Goal: Information Seeking & Learning: Learn about a topic

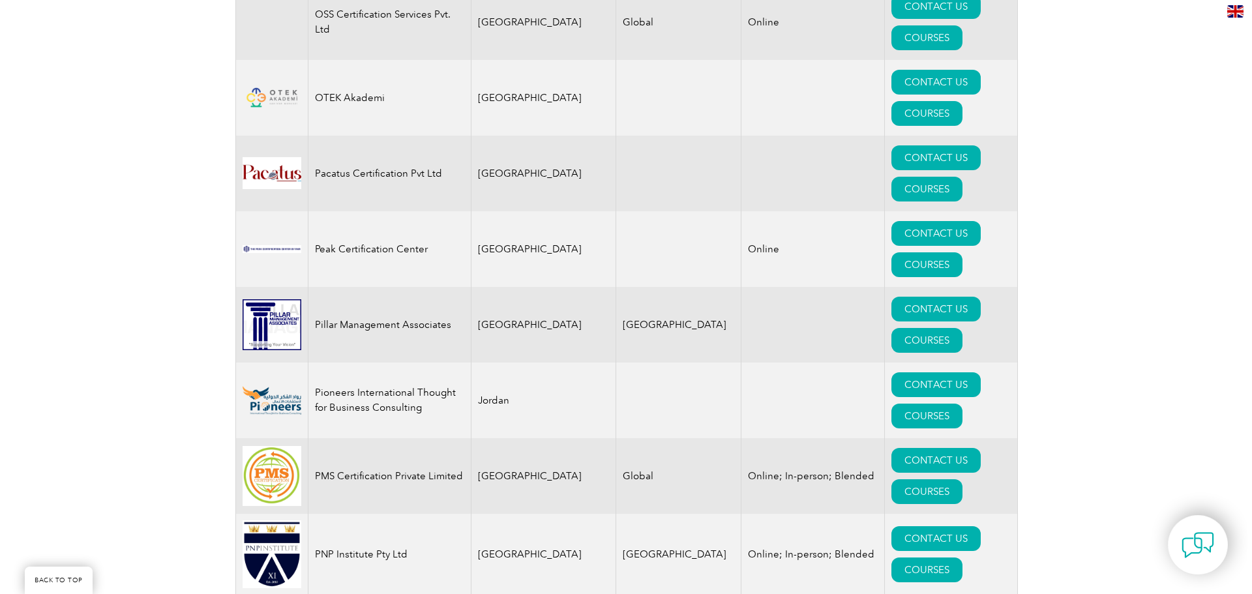
scroll to position [14952, 0]
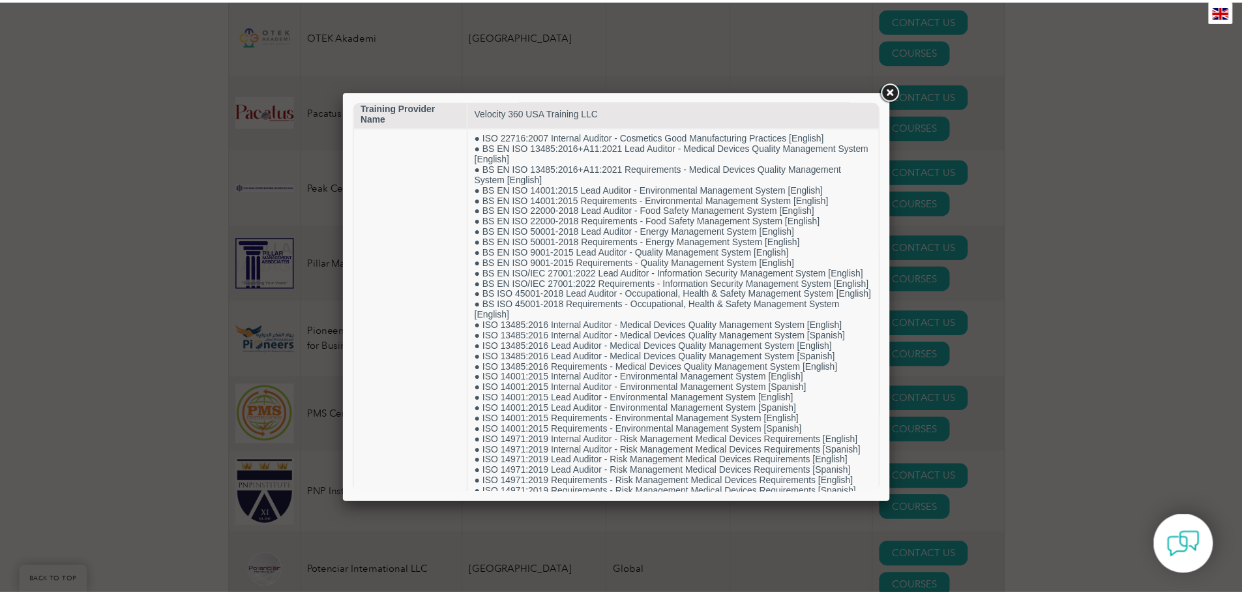
scroll to position [0, 0]
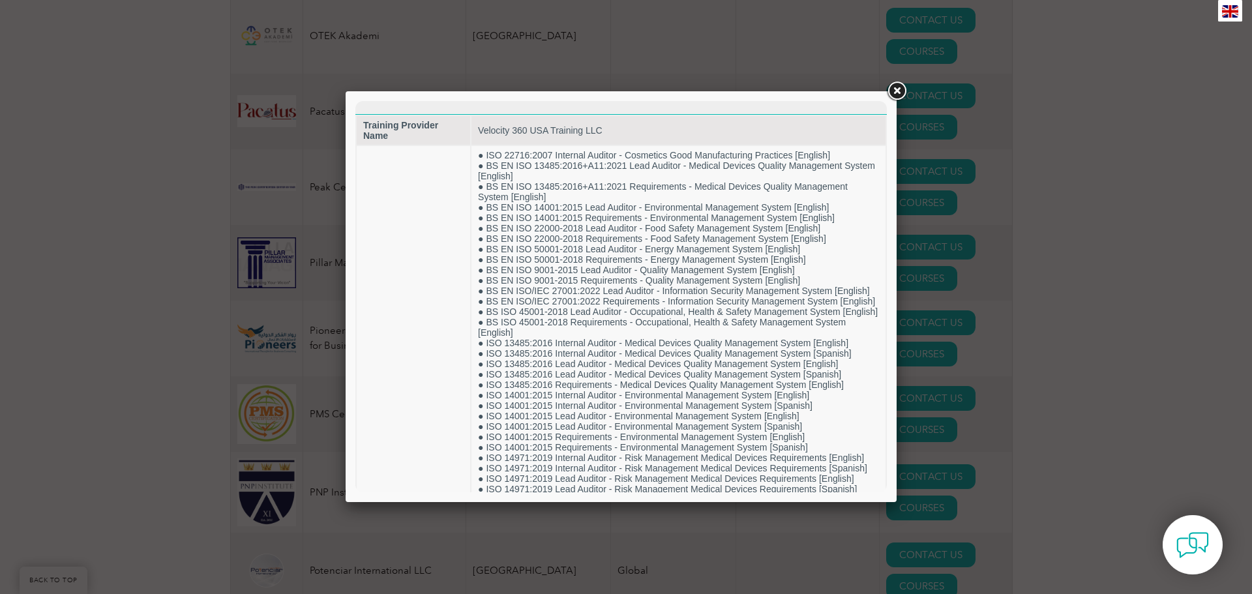
drag, startPoint x: 880, startPoint y: 149, endPoint x: 1290, endPoint y: 238, distance: 420.4
click at [893, 89] on link at bounding box center [896, 91] width 23 height 23
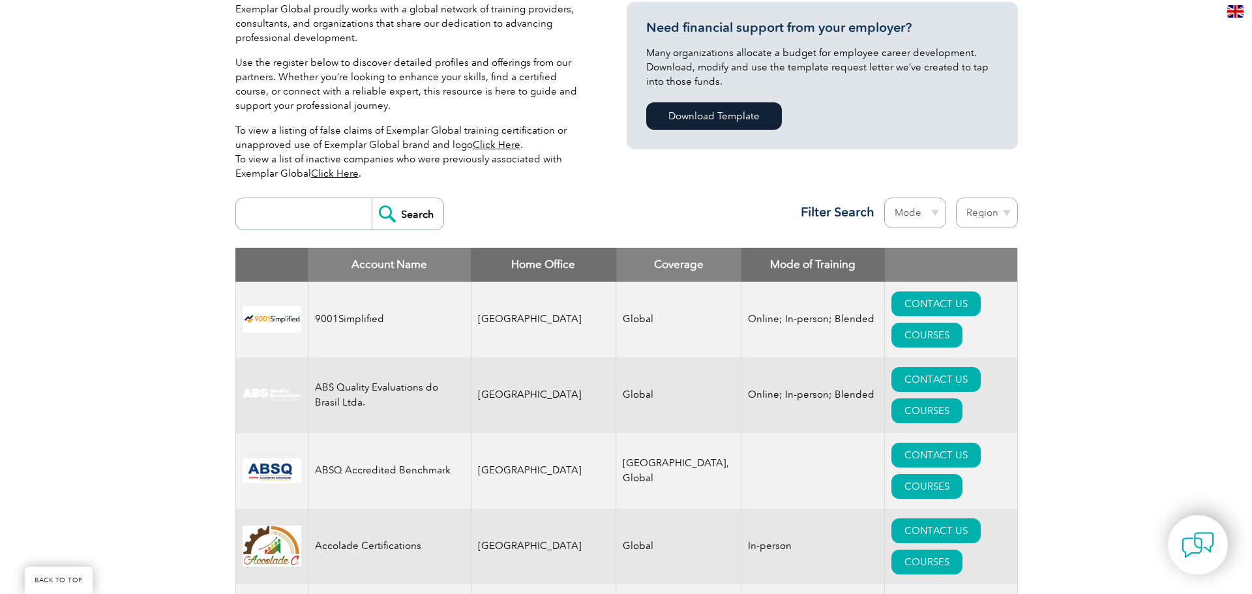
scroll to position [364, 0]
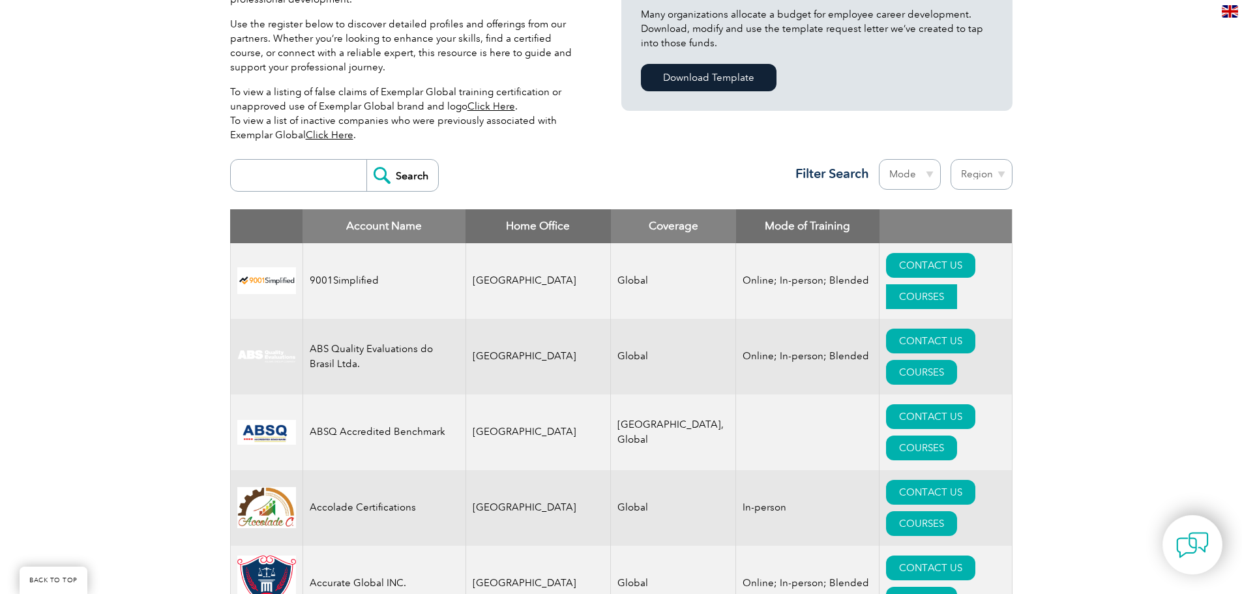
click at [957, 284] on link "COURSES" at bounding box center [921, 296] width 71 height 25
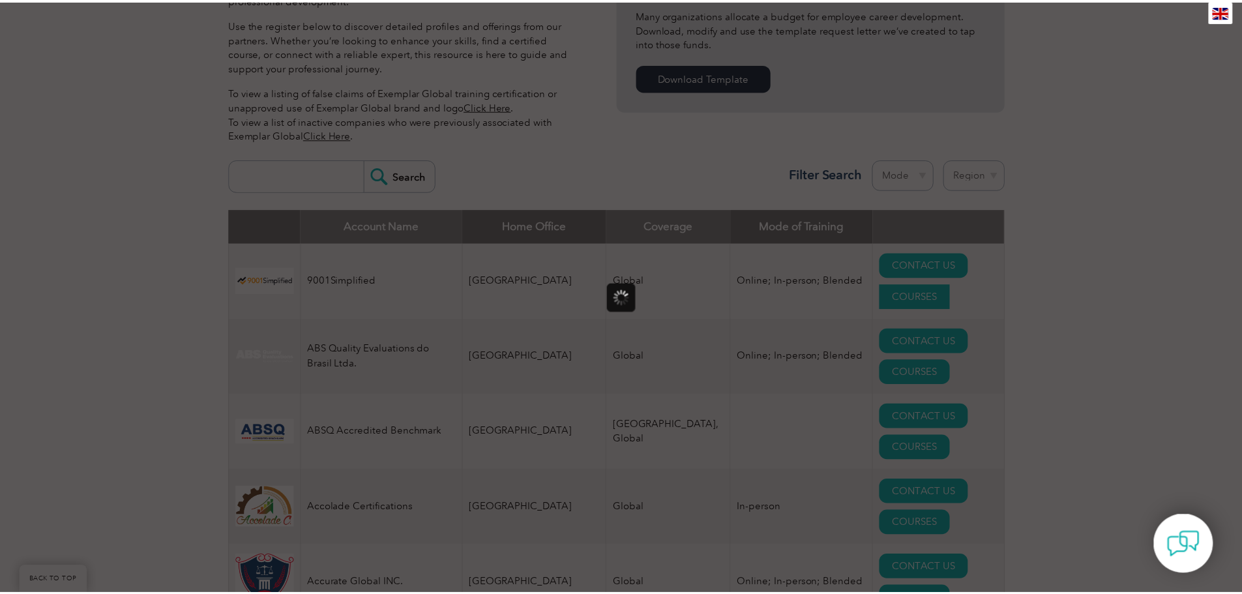
scroll to position [0, 0]
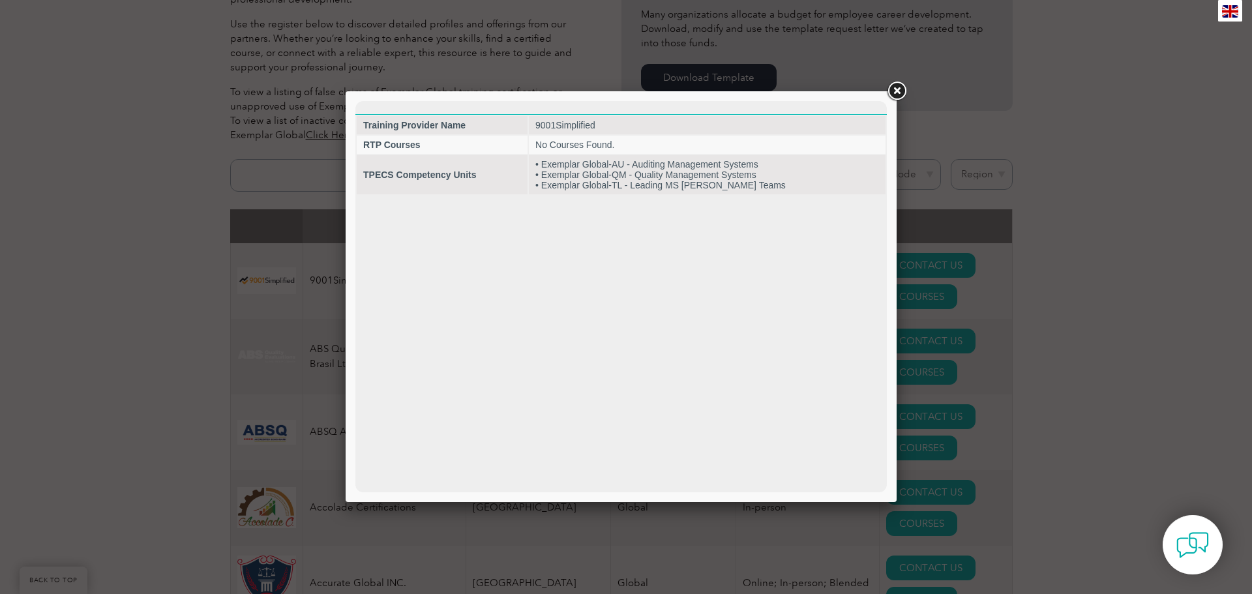
click at [900, 92] on link at bounding box center [896, 91] width 23 height 23
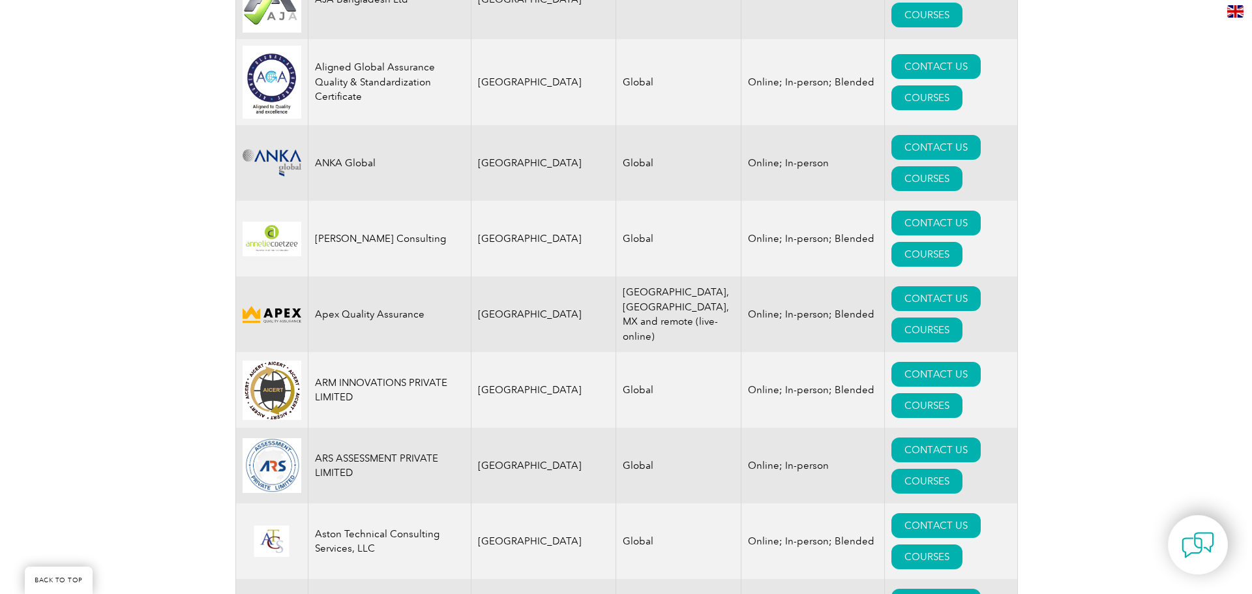
scroll to position [1485, 0]
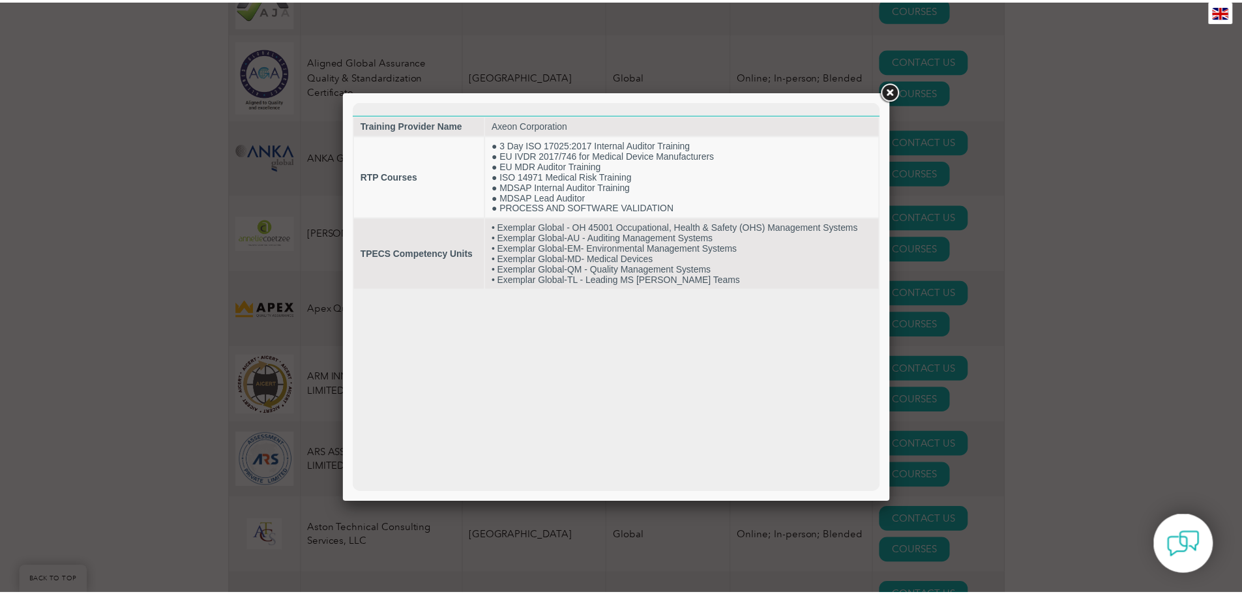
scroll to position [0, 0]
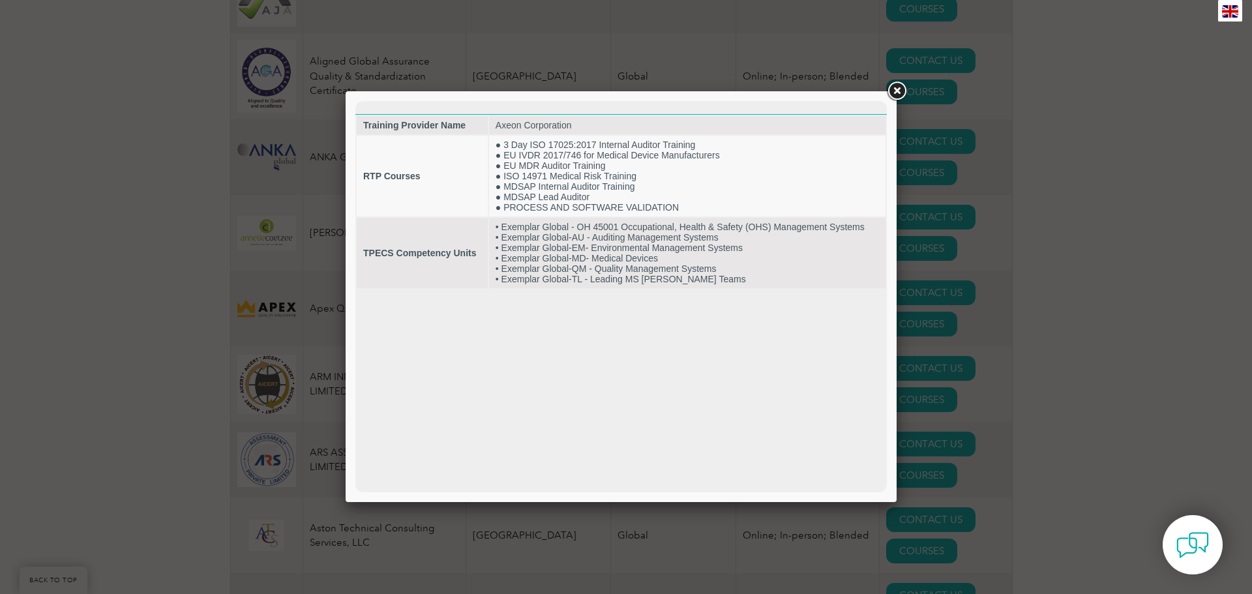
click at [893, 94] on link at bounding box center [896, 91] width 23 height 23
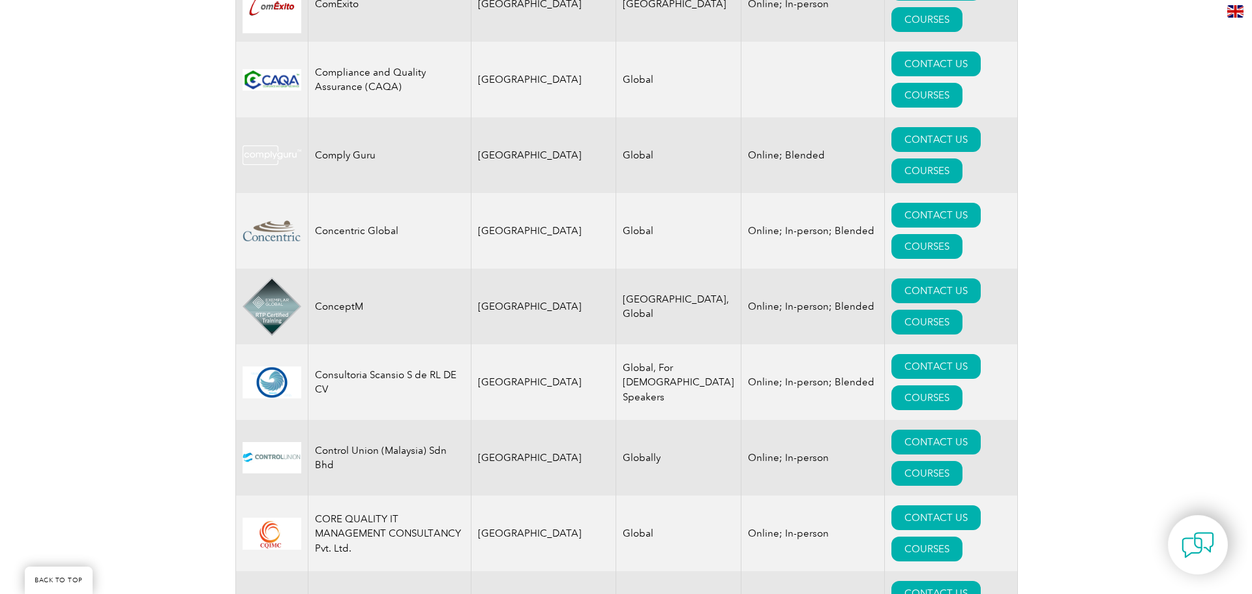
scroll to position [4664, 0]
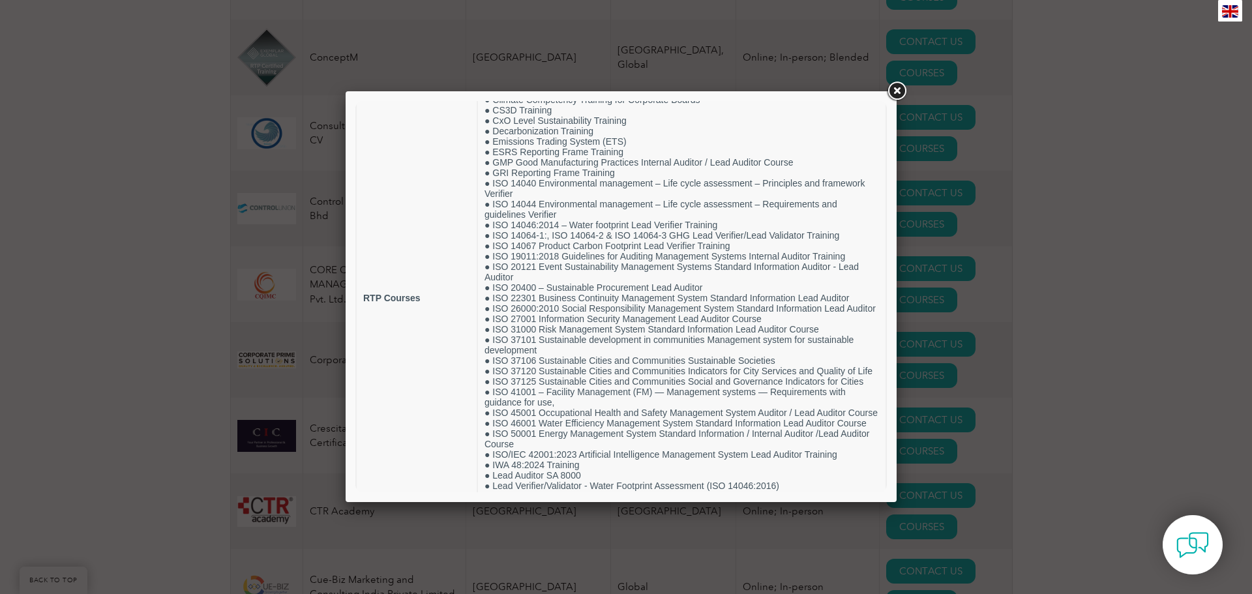
scroll to position [0, 0]
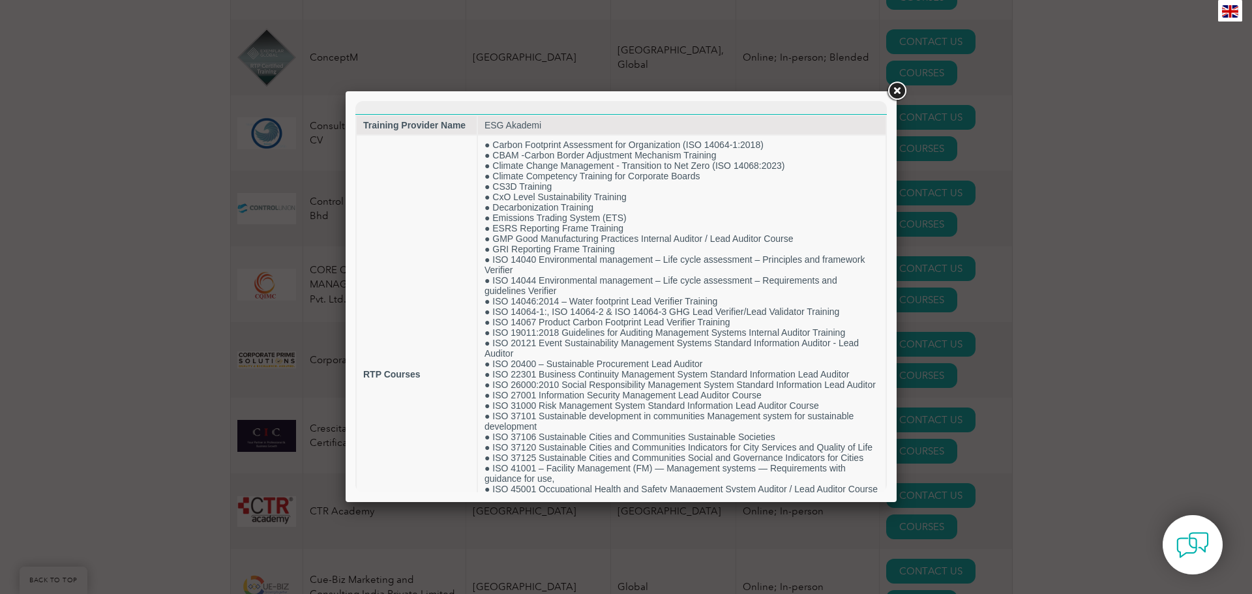
click at [889, 92] on link at bounding box center [896, 91] width 23 height 23
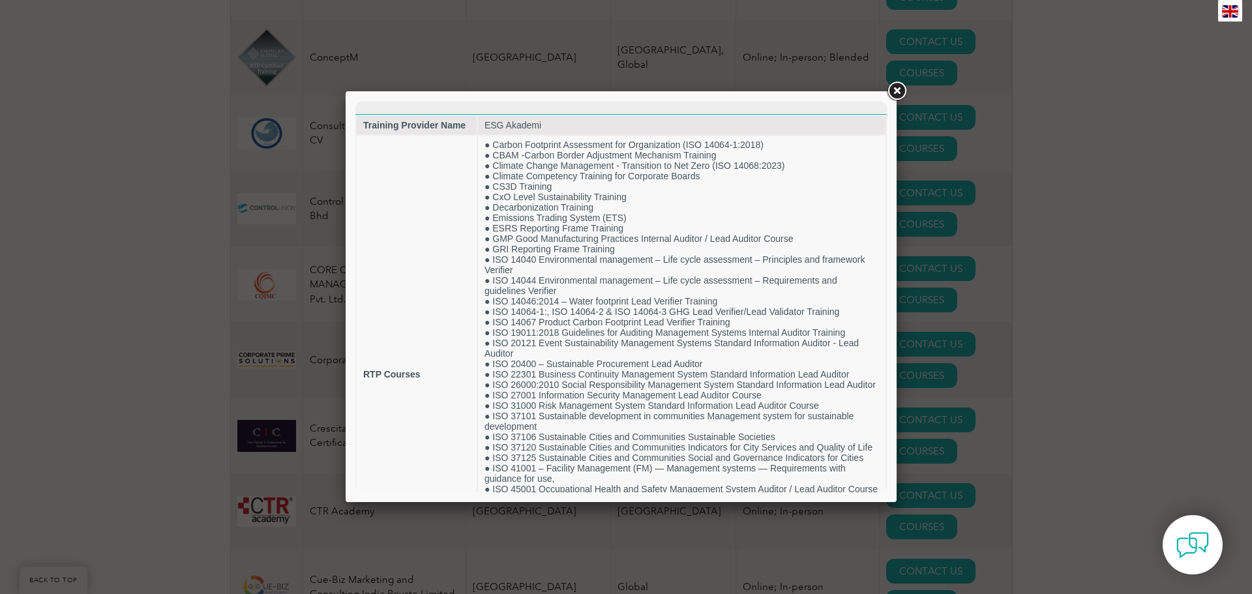
click at [897, 89] on link at bounding box center [896, 91] width 23 height 23
